Goal: Information Seeking & Learning: Learn about a topic

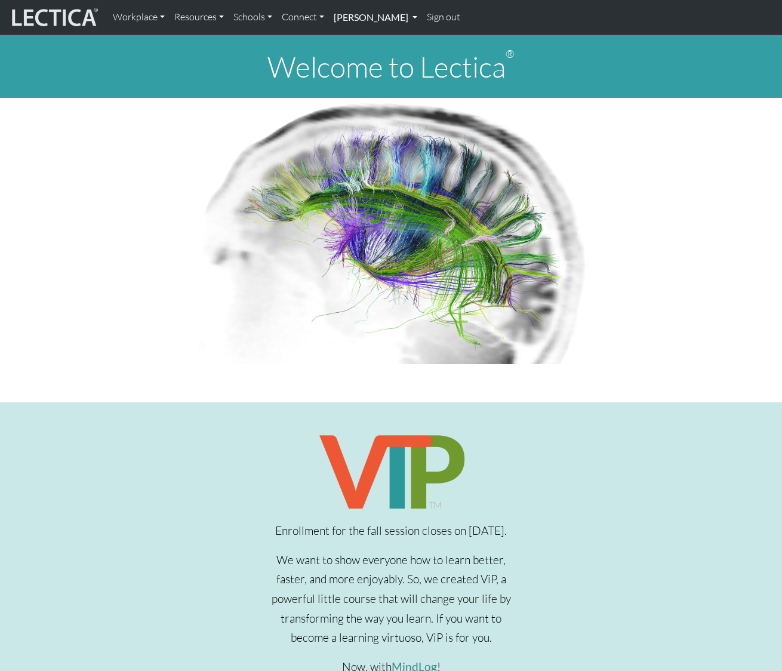
click at [406, 17] on link "[PERSON_NAME]" at bounding box center [375, 17] width 93 height 25
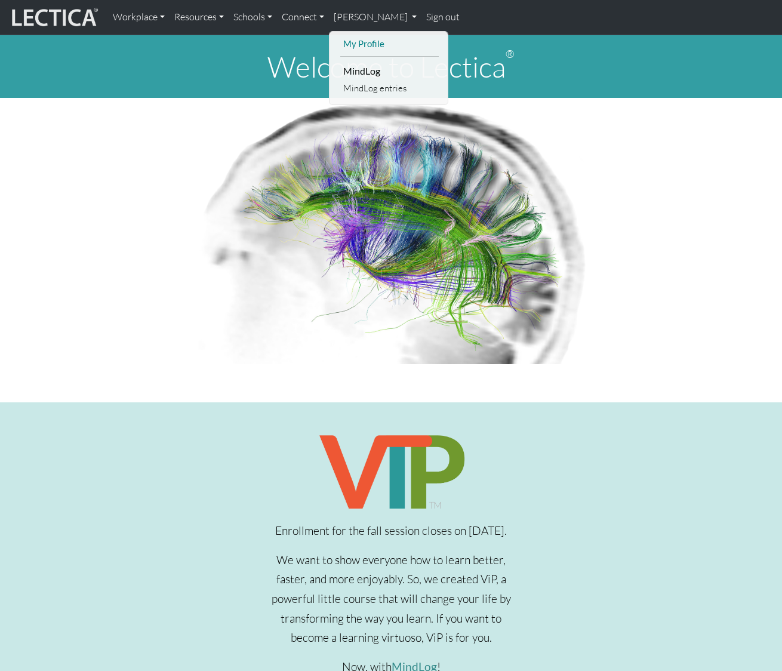
click at [360, 40] on link "My Profile" at bounding box center [389, 43] width 99 height 15
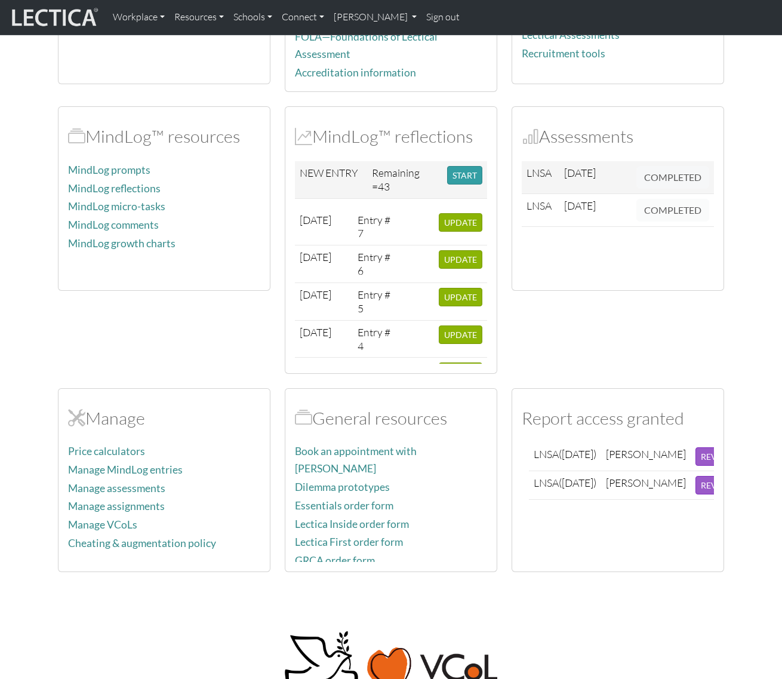
scroll to position [271, 0]
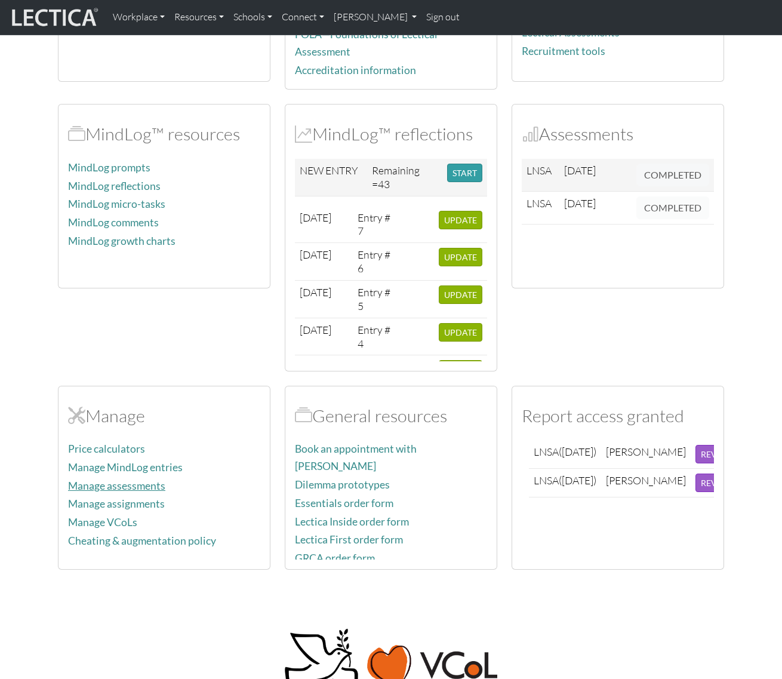
click at [121, 482] on link "Manage assessments" at bounding box center [116, 485] width 97 height 13
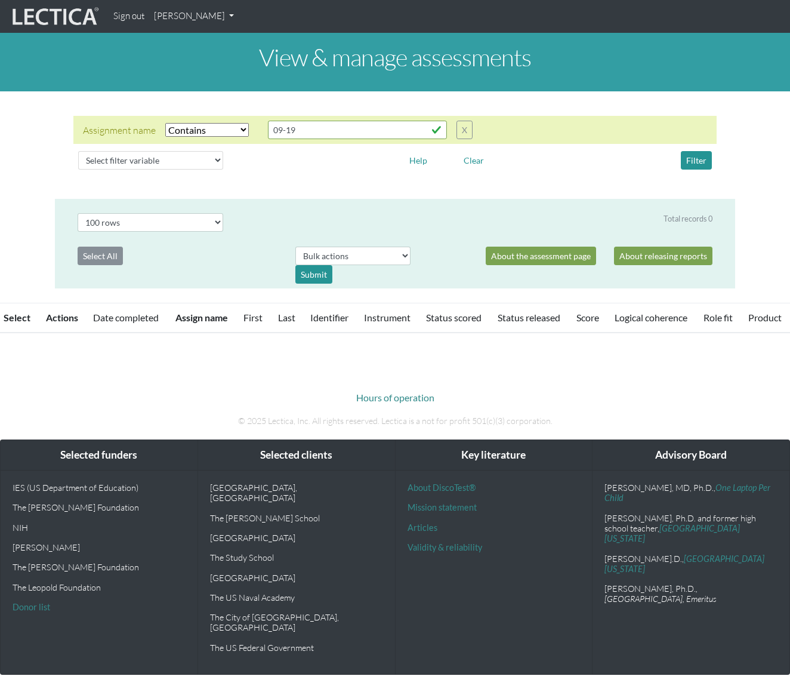
select select "icontains"
select select "100"
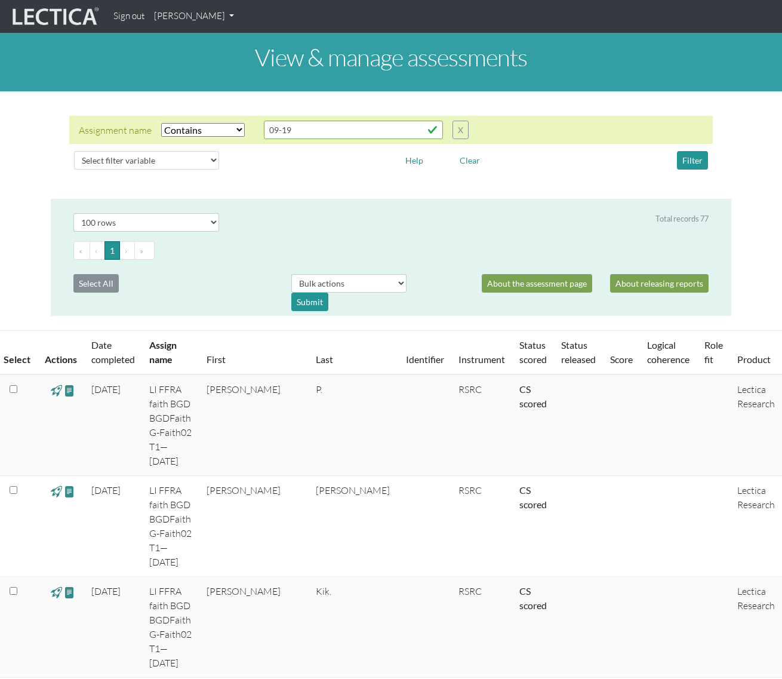
click at [757, 165] on div "Assignment name Select filter Equals Does not equal Contains Does not contain S…" at bounding box center [391, 145] width 782 height 88
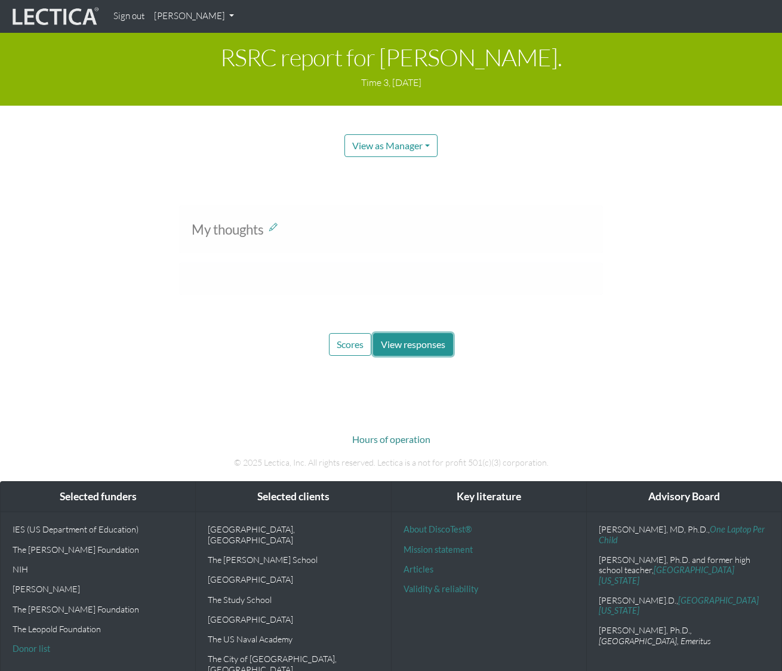
click at [394, 343] on span "View responses" at bounding box center [413, 344] width 64 height 11
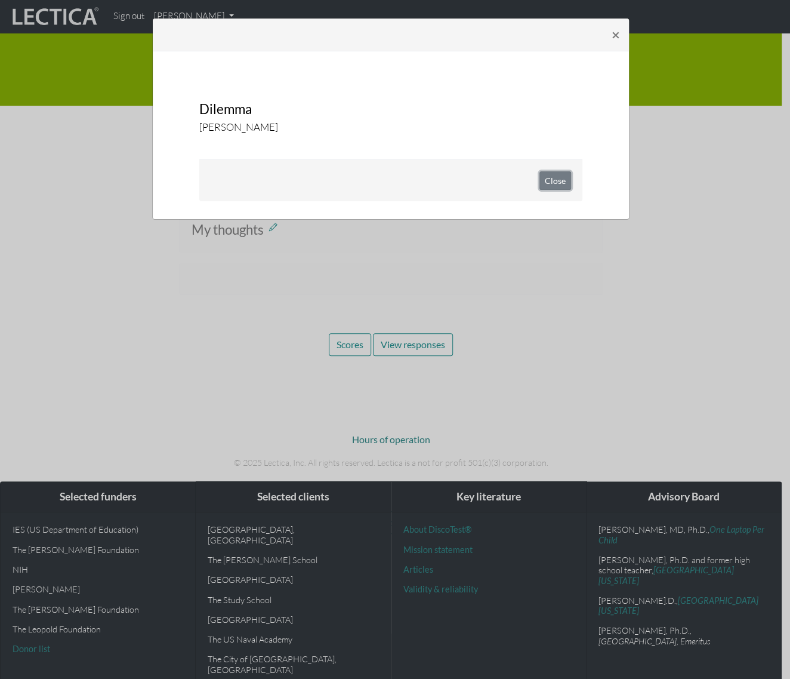
click at [555, 184] on button "Close" at bounding box center [556, 180] width 32 height 19
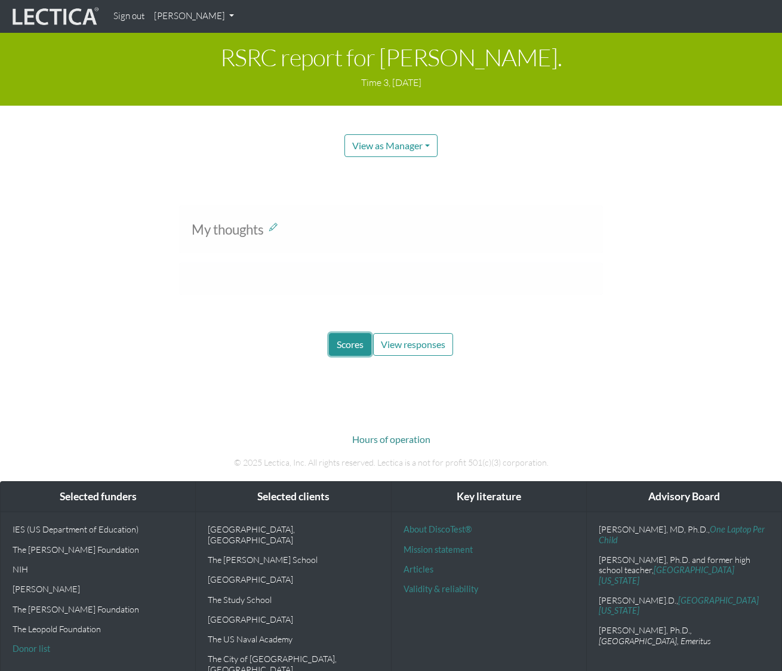
click at [349, 340] on span "Scores" at bounding box center [350, 344] width 27 height 11
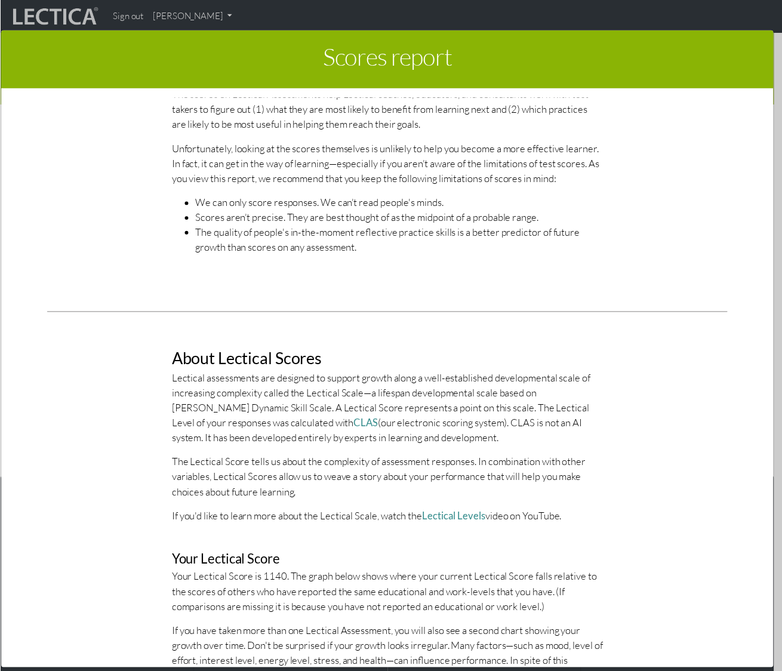
scroll to position [271, 0]
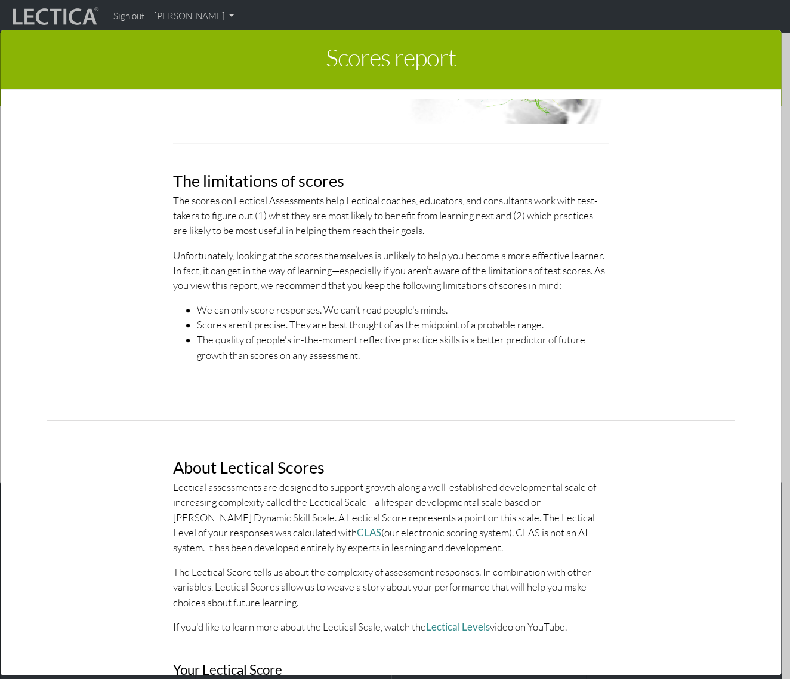
click at [776, 143] on div "Scores report × This section of your report presents a summary of RSRC score re…" at bounding box center [395, 351] width 790 height 679
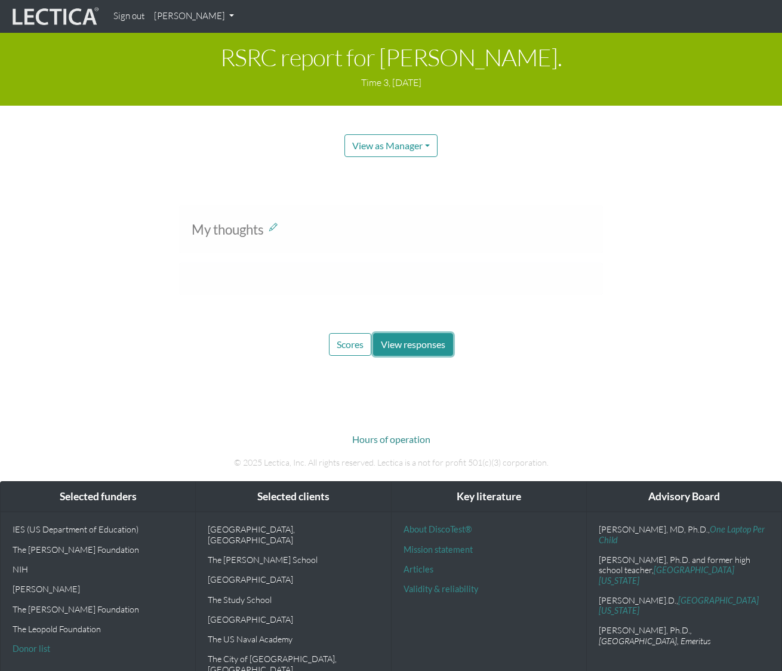
click at [424, 349] on span "View responses" at bounding box center [413, 344] width 64 height 11
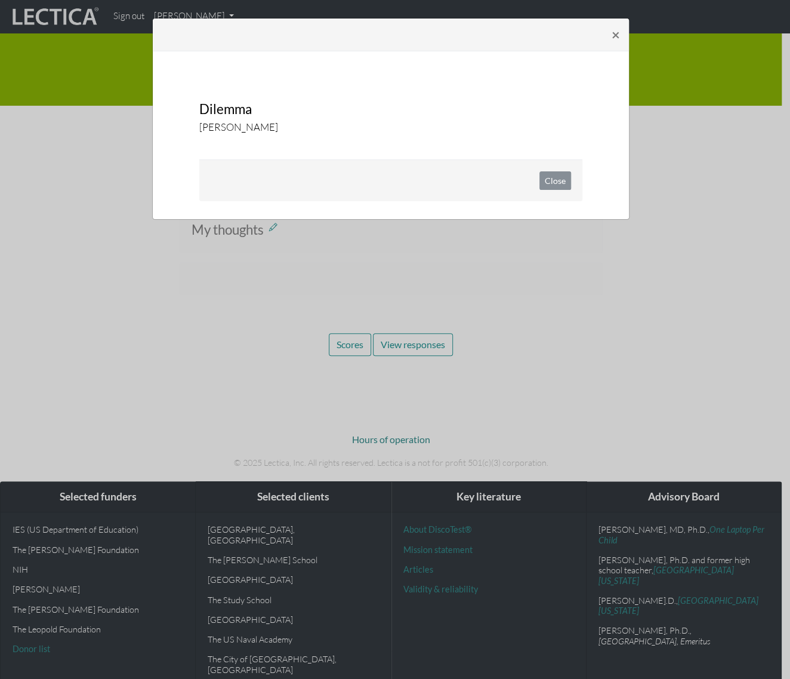
click at [326, 180] on div "Close" at bounding box center [390, 180] width 383 height 42
click at [327, 180] on div "Close" at bounding box center [390, 180] width 383 height 42
click at [556, 176] on button "Close" at bounding box center [556, 180] width 32 height 19
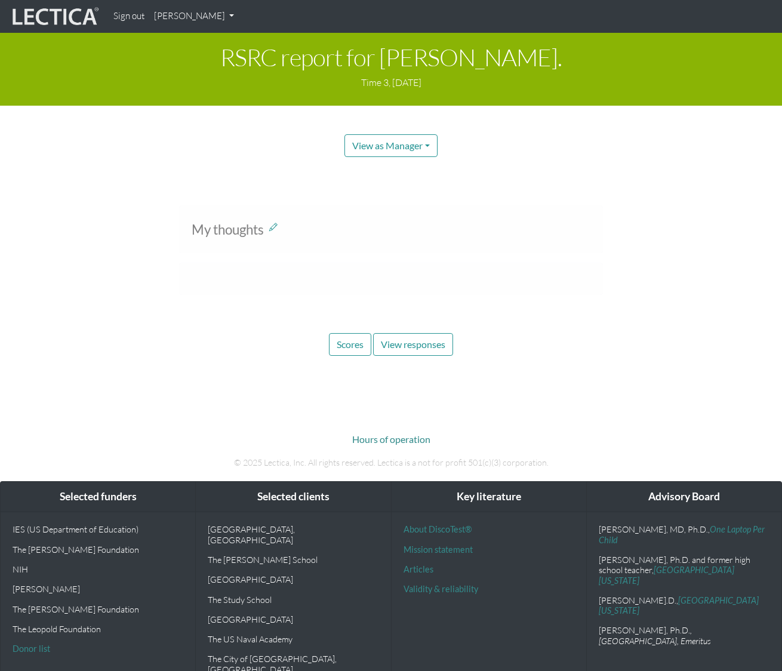
click at [559, 281] on div at bounding box center [391, 276] width 399 height 13
click at [436, 141] on button "View as Manager" at bounding box center [390, 145] width 93 height 23
click at [393, 184] on link "Test-taker" at bounding box center [405, 186] width 96 height 15
click at [349, 339] on span "Scores" at bounding box center [350, 344] width 27 height 11
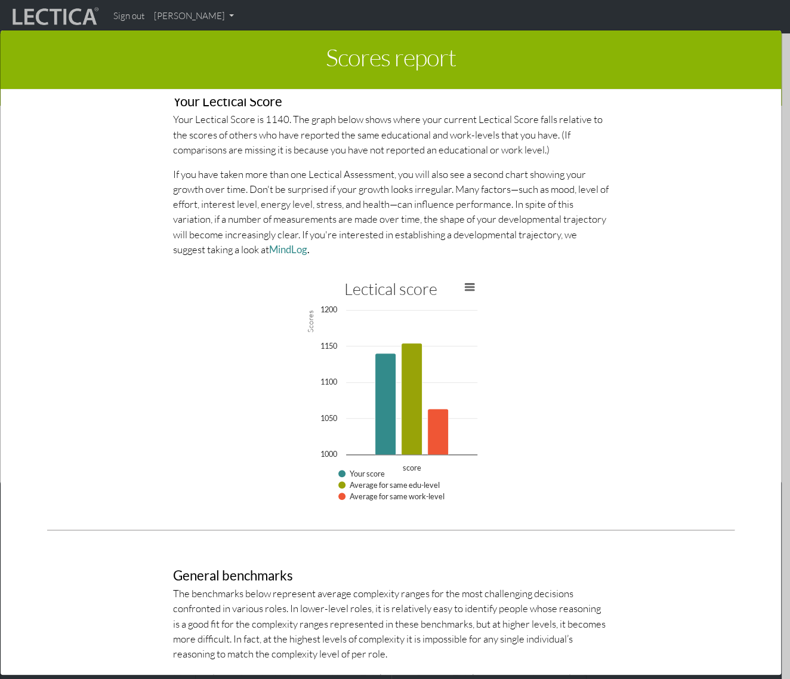
scroll to position [790, 0]
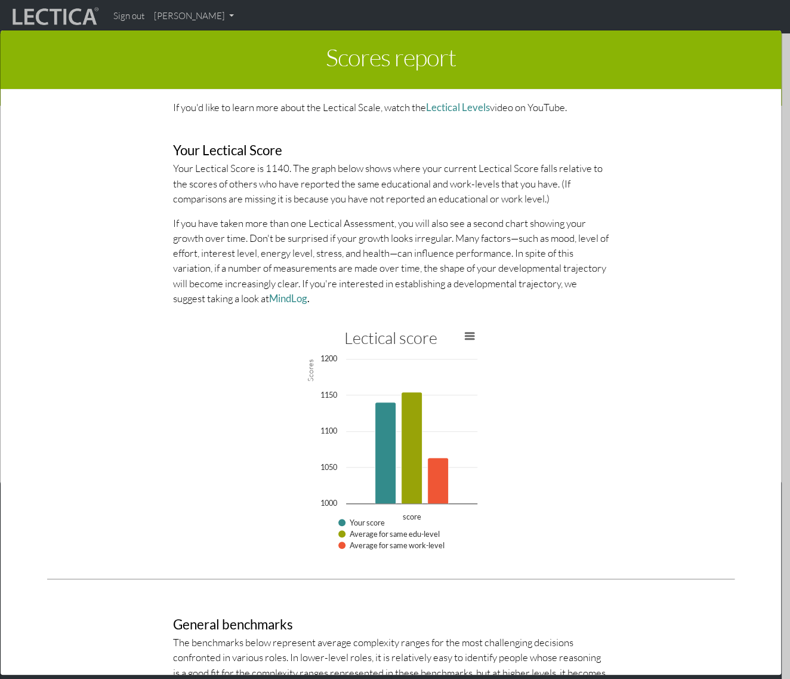
click at [654, 293] on div "About Lectical Scores Lectical assessments are designed to support growth along…" at bounding box center [391, 112] width 681 height 405
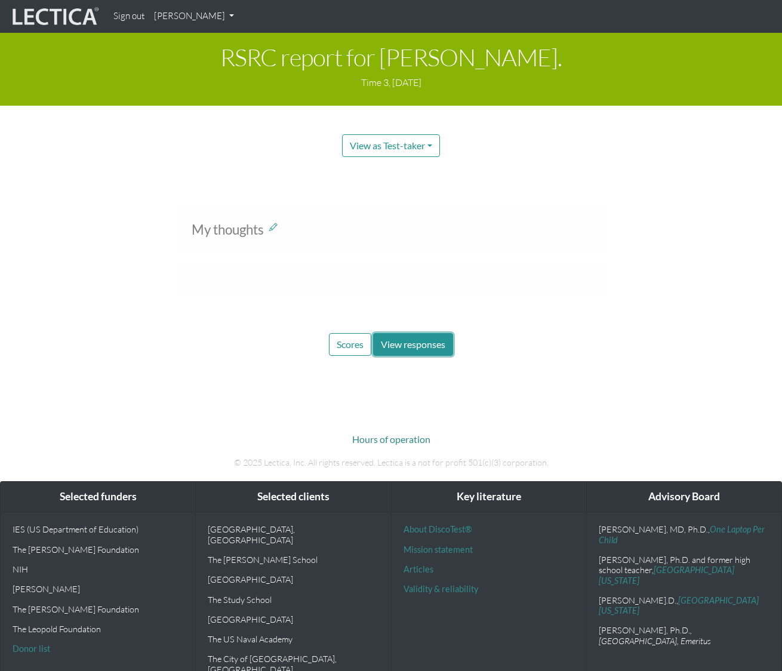
click at [411, 339] on span "View responses" at bounding box center [413, 344] width 64 height 11
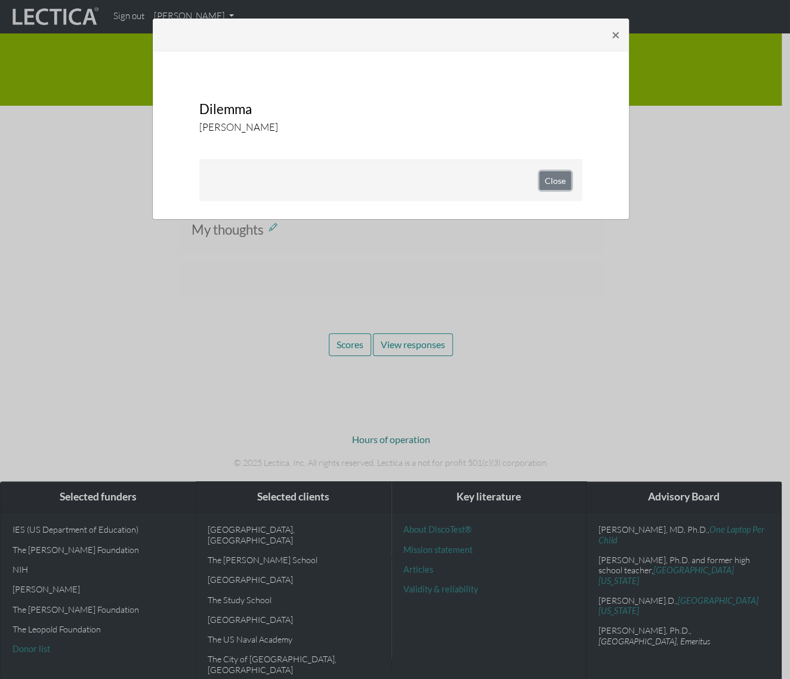
click at [555, 181] on button "Close" at bounding box center [556, 180] width 32 height 19
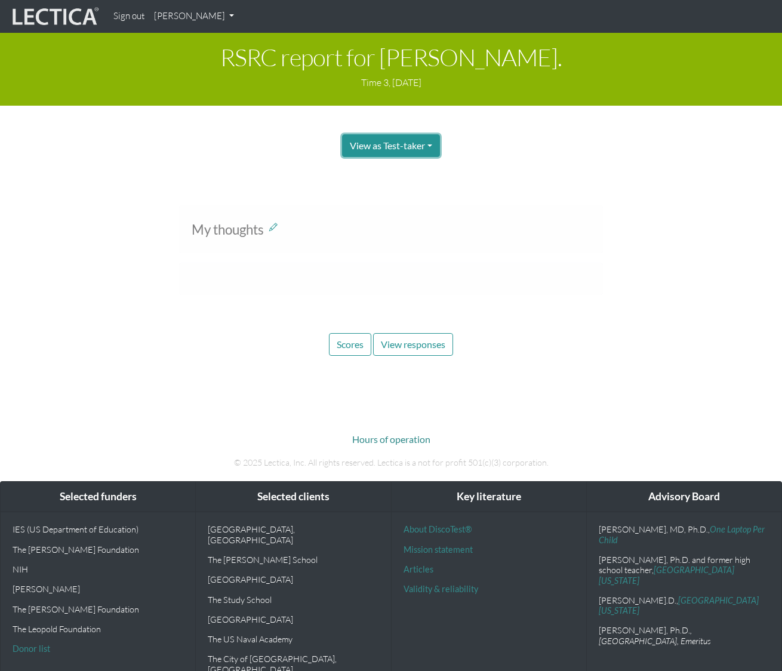
click at [427, 144] on button "View as Test-taker" at bounding box center [391, 145] width 98 height 23
click at [388, 166] on link "Manager" at bounding box center [403, 171] width 96 height 15
click at [423, 344] on span "View responses" at bounding box center [413, 344] width 64 height 11
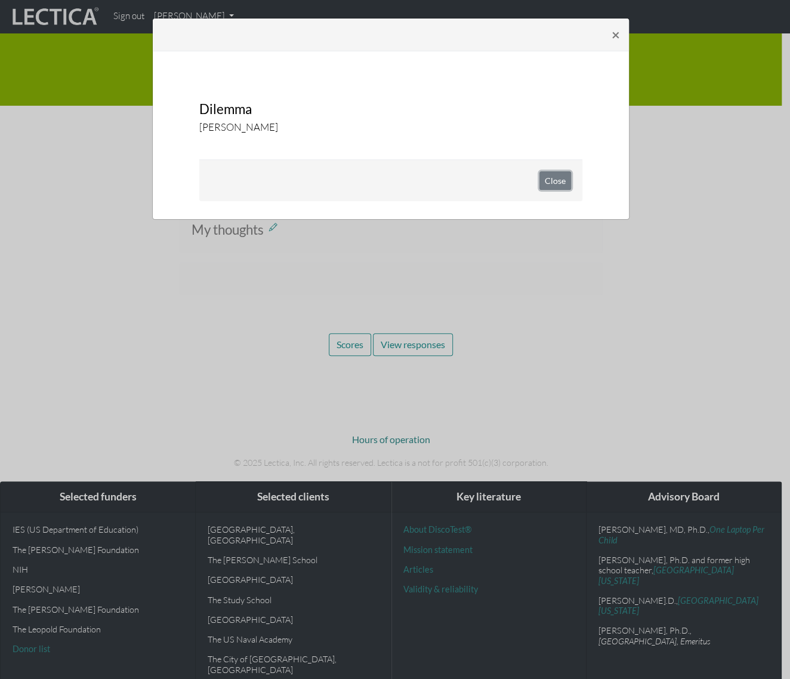
click at [555, 178] on button "Close" at bounding box center [556, 180] width 32 height 19
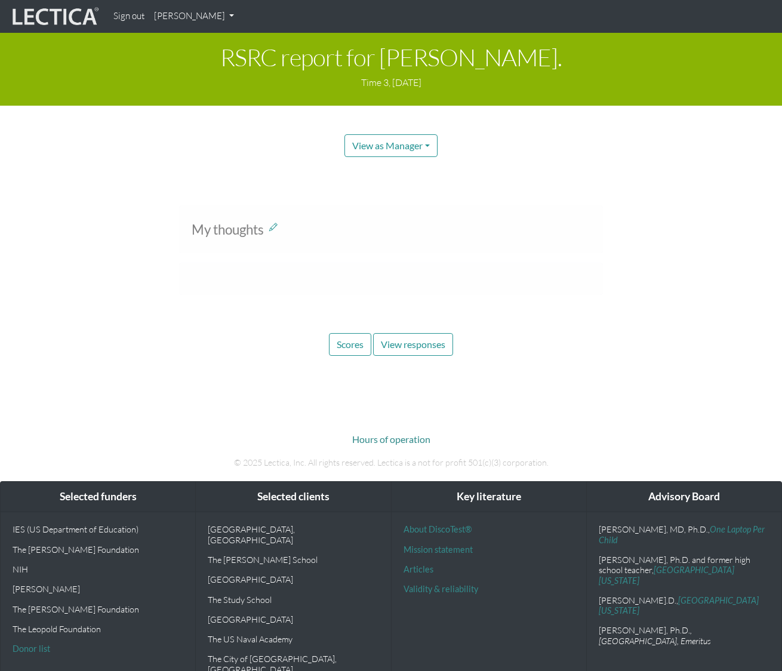
click at [583, 184] on div "RSRC report for Donnie Mar. Time 3, March 9, 2022 View as Manager Manager Test-…" at bounding box center [391, 195] width 782 height 324
click at [565, 215] on div "My thoughts" at bounding box center [391, 226] width 399 height 27
